Goal: Find specific page/section: Find specific page/section

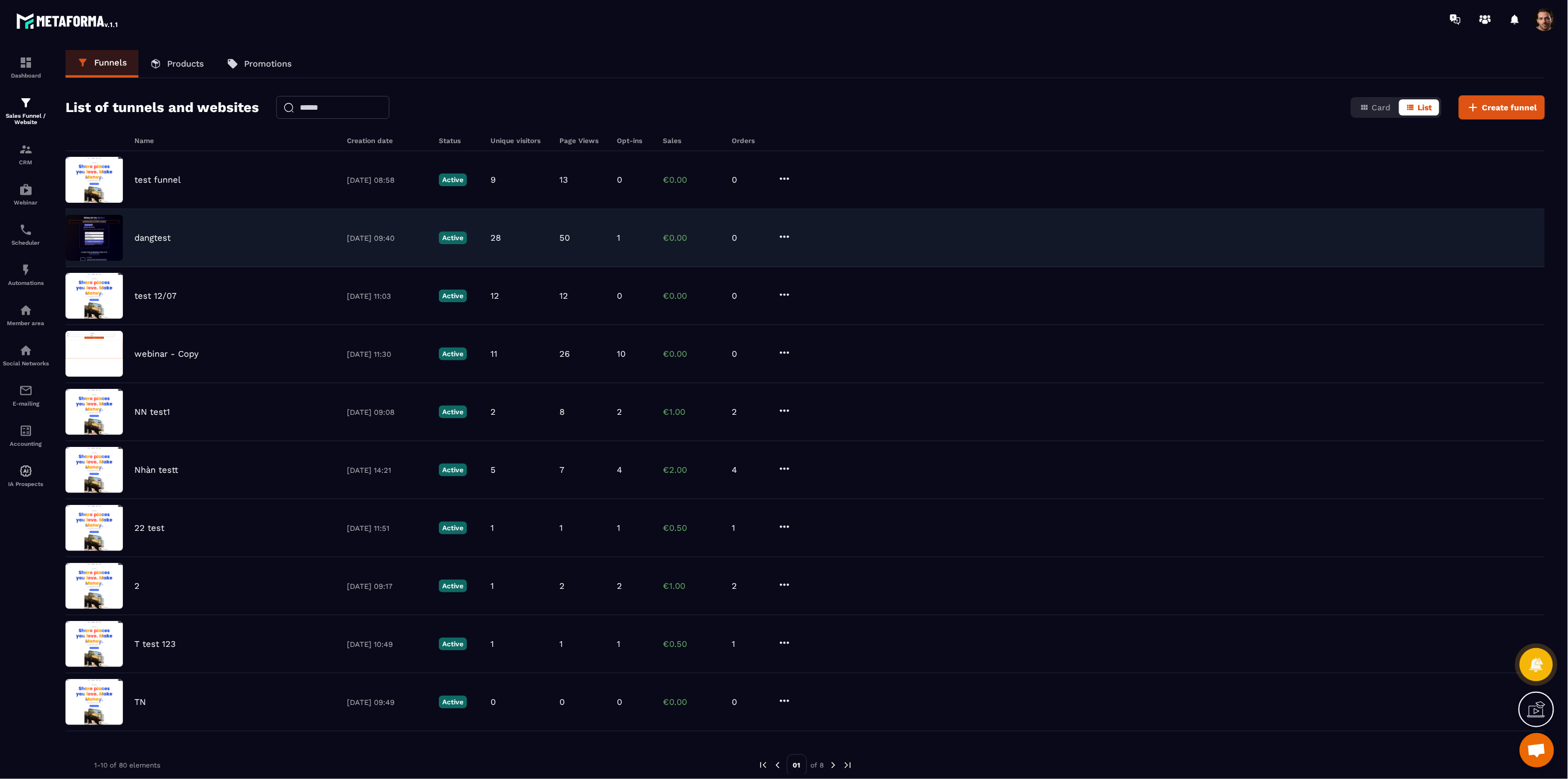
click at [151, 237] on p "dangtest" at bounding box center [152, 238] width 36 height 10
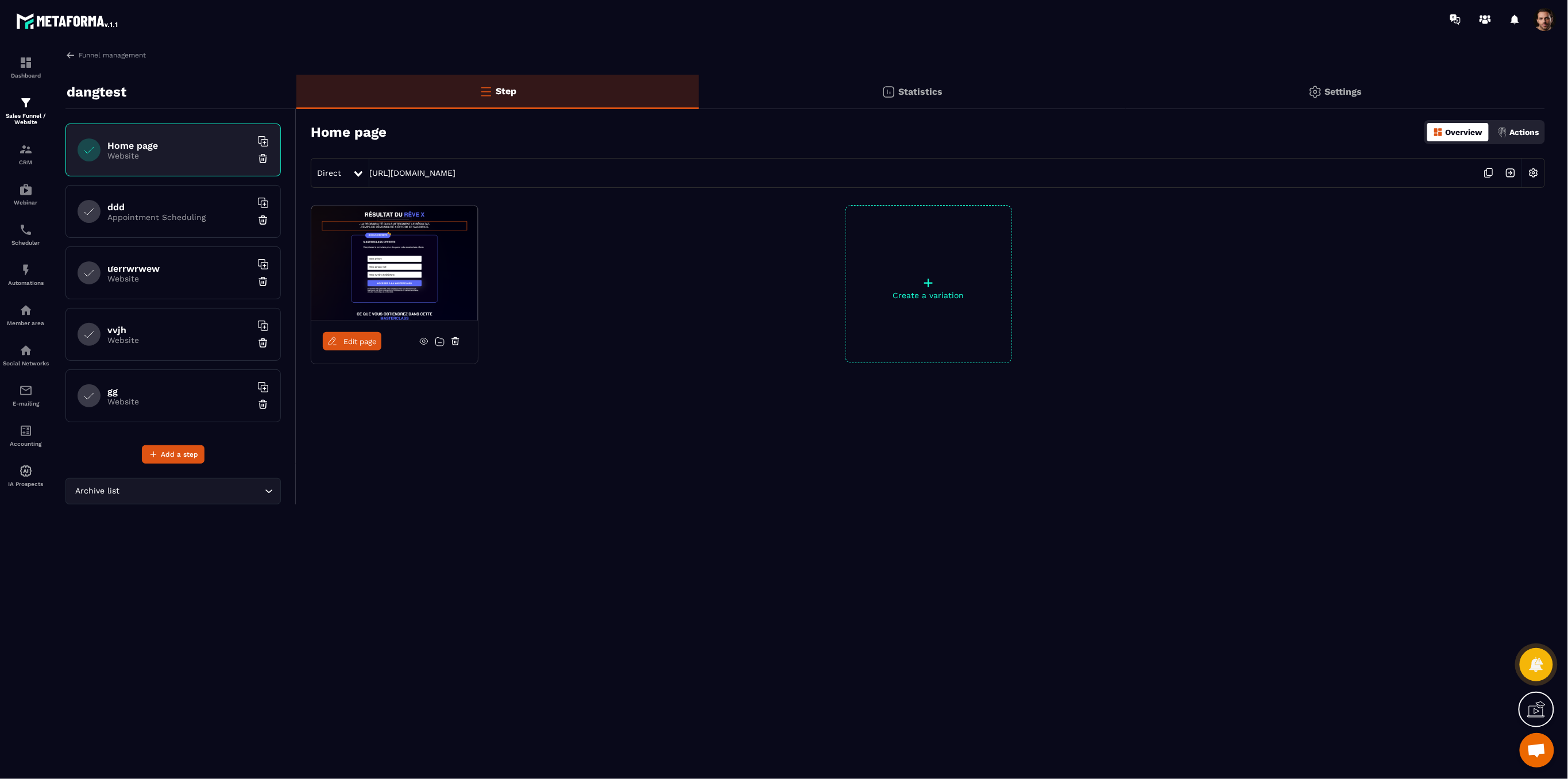
click at [212, 408] on div "gg Website" at bounding box center [173, 396] width 216 height 53
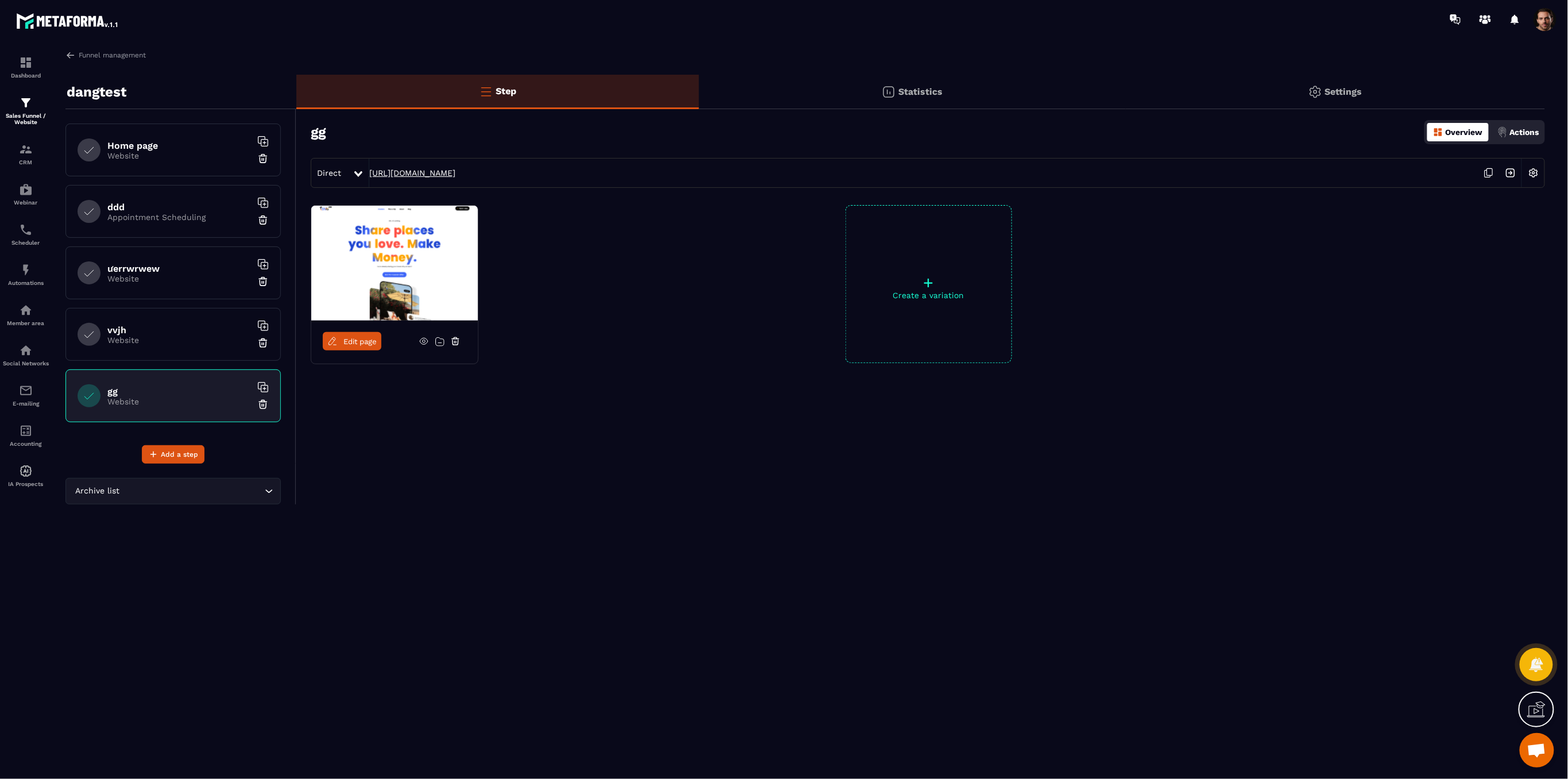
click at [455, 169] on link "[URL][DOMAIN_NAME]" at bounding box center [412, 173] width 86 height 9
click at [15, 407] on div "E-mailing" at bounding box center [26, 395] width 46 height 23
click at [21, 397] on img at bounding box center [26, 391] width 14 height 14
click at [15, 401] on div "E-mailing" at bounding box center [26, 395] width 46 height 23
click at [33, 407] on div "E-mailing" at bounding box center [26, 395] width 46 height 23
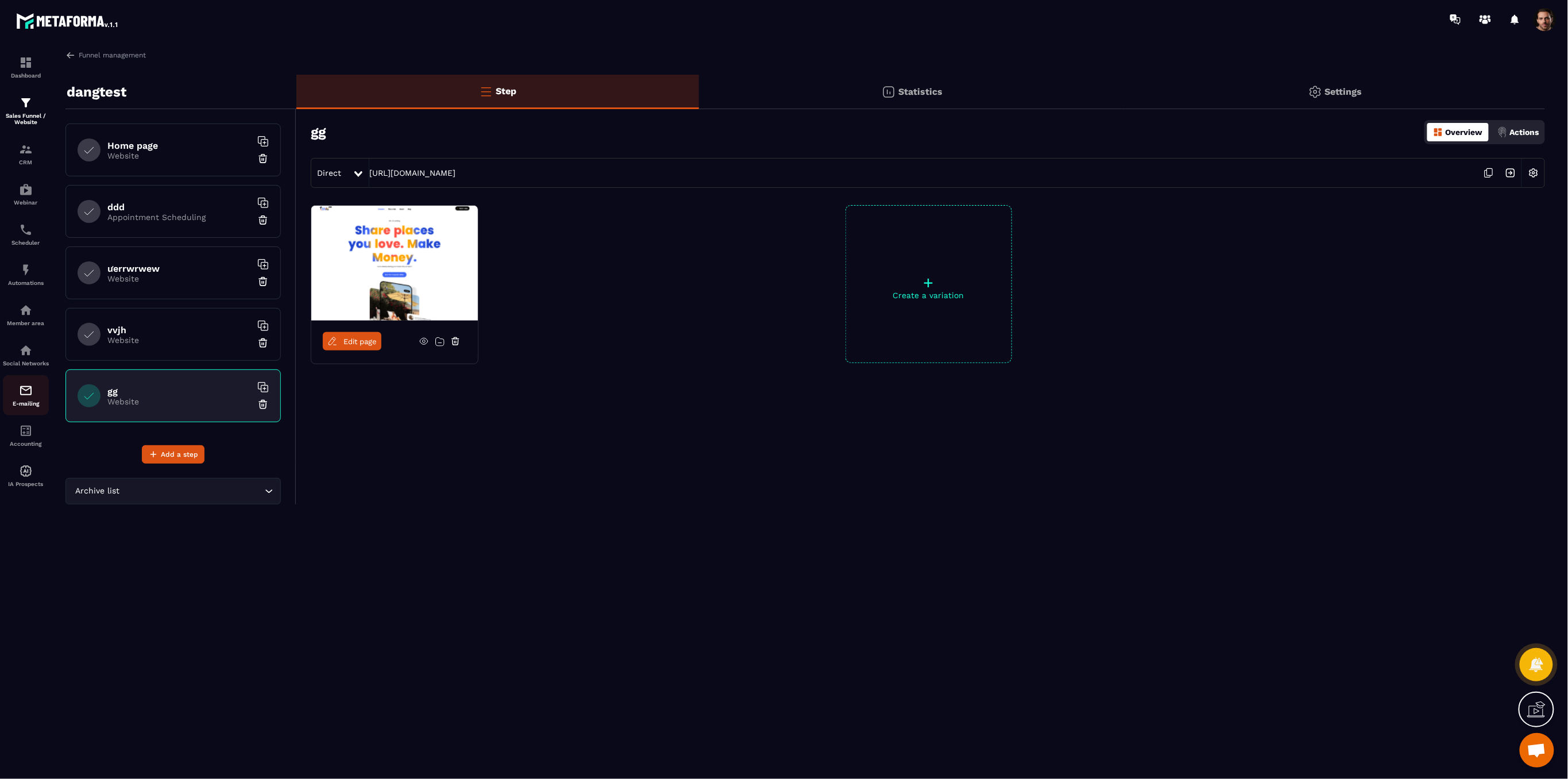
click at [33, 407] on div "E-mailing" at bounding box center [26, 395] width 46 height 23
click at [35, 401] on div "E-mailing" at bounding box center [26, 395] width 46 height 23
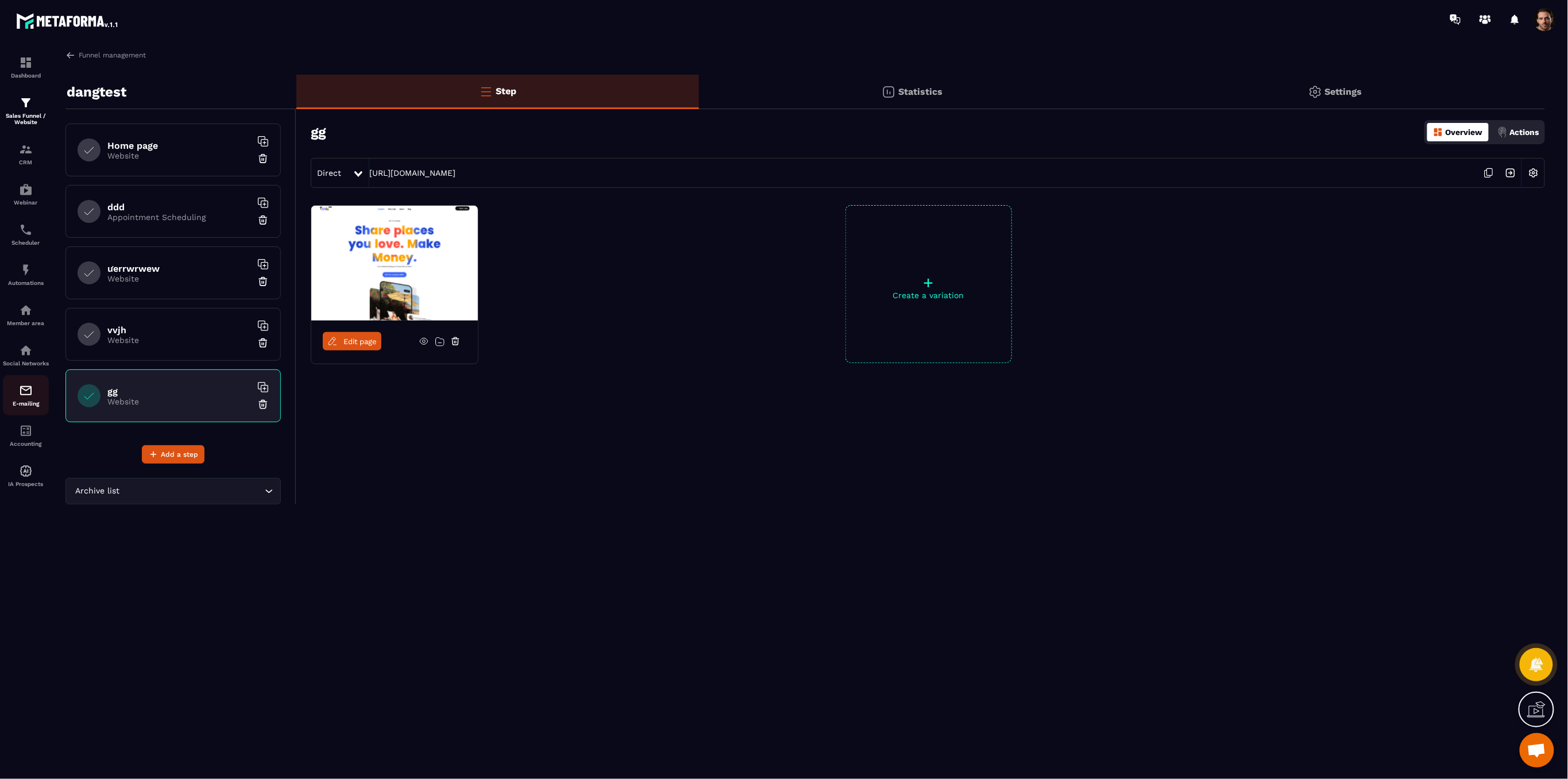
click at [35, 401] on div "E-mailing" at bounding box center [26, 395] width 46 height 23
